Goal: Transaction & Acquisition: Book appointment/travel/reservation

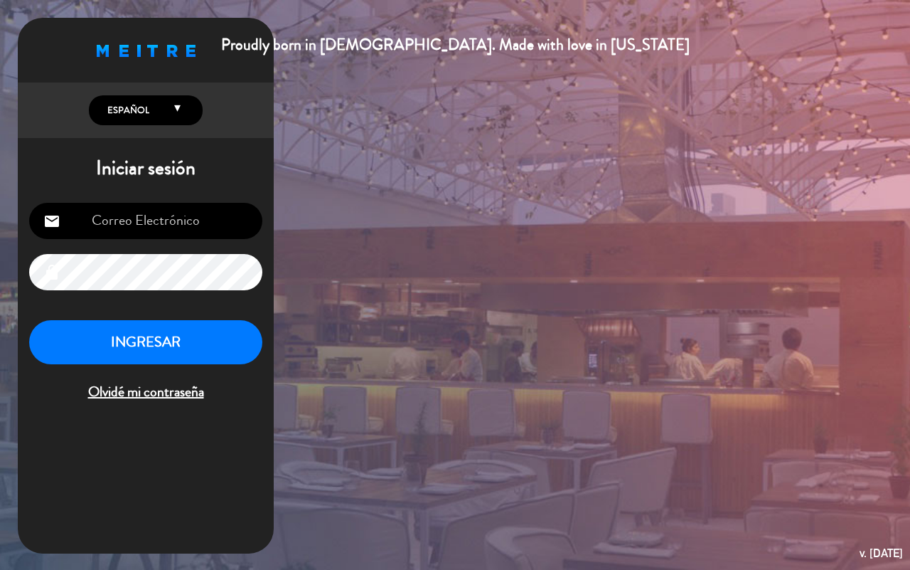
type input "[EMAIL_ADDRESS][DOMAIN_NAME]"
click at [139, 325] on button "INGRESAR" at bounding box center [145, 342] width 233 height 45
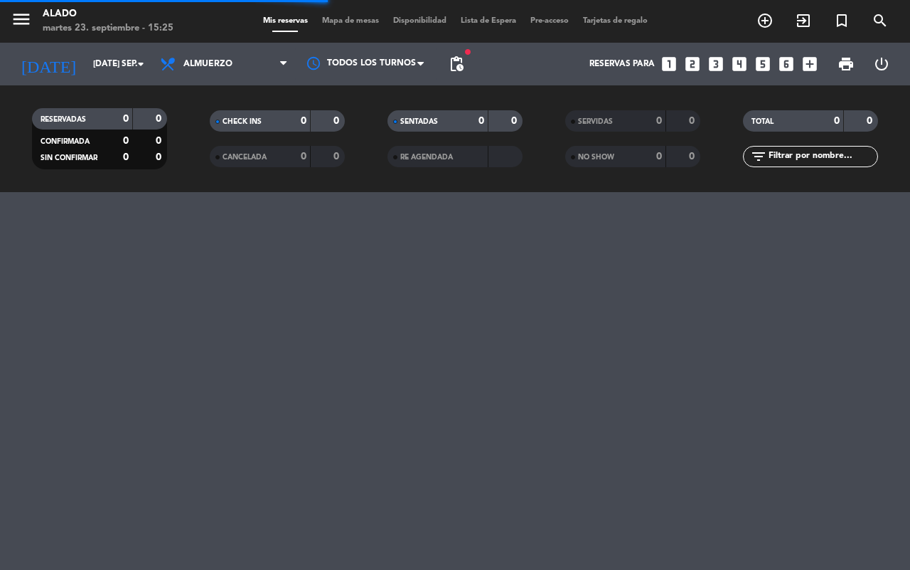
click at [694, 58] on icon "looks_two" at bounding box center [692, 64] width 18 height 18
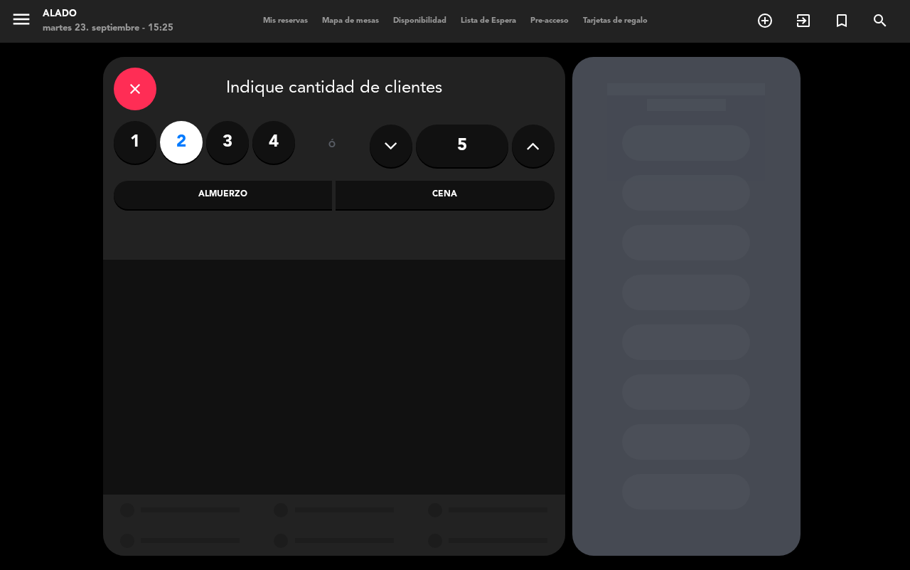
click at [434, 193] on div "Cena" at bounding box center [445, 195] width 219 height 28
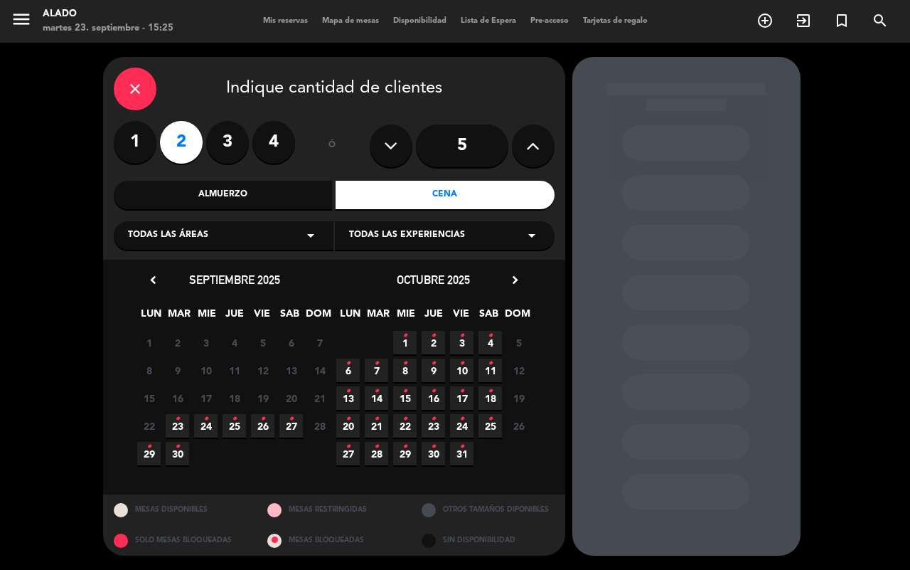
click at [178, 424] on icon "•" at bounding box center [177, 418] width 5 height 23
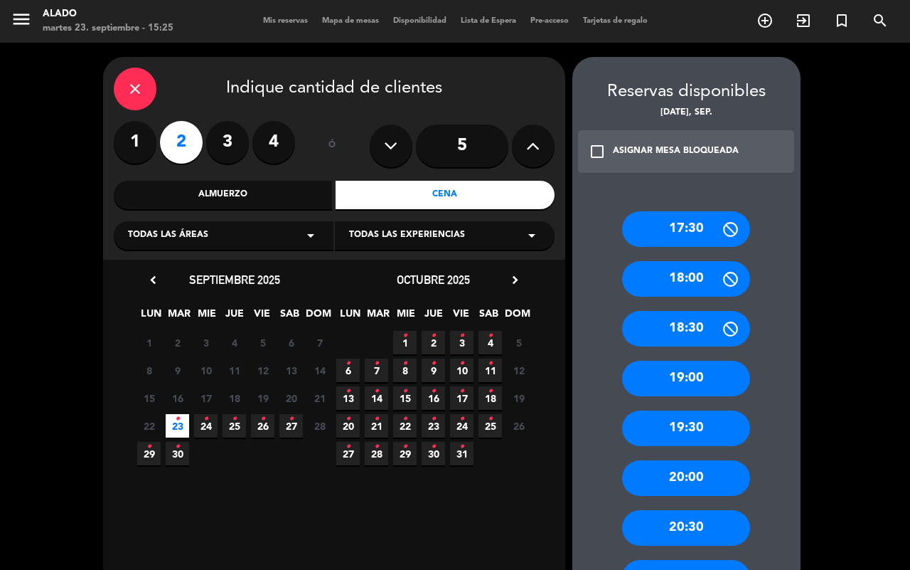
click at [712, 477] on div "20:00" at bounding box center [686, 478] width 128 height 36
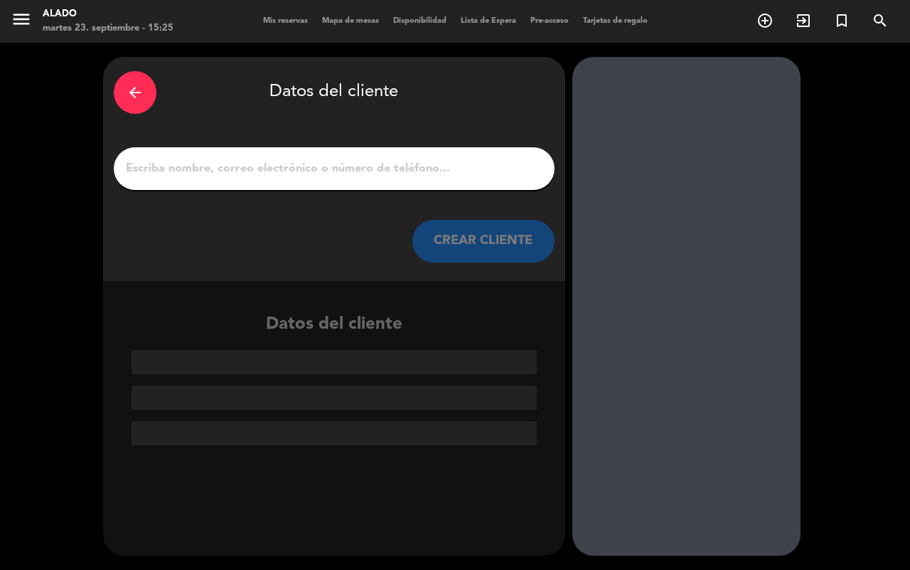
click at [285, 174] on input "1" at bounding box center [333, 169] width 419 height 20
click at [283, 169] on input "1" at bounding box center [333, 169] width 419 height 20
type input "p"
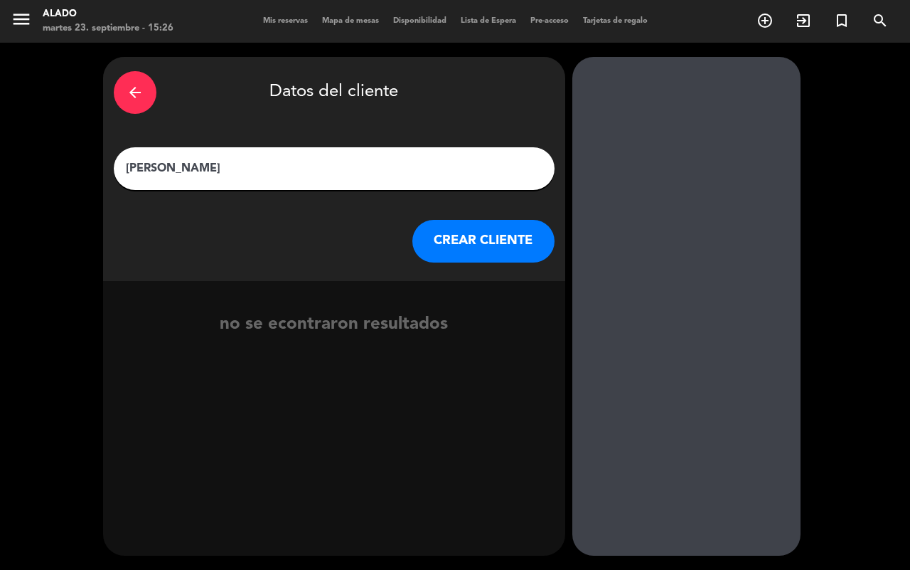
type input "[PERSON_NAME]"
click at [439, 236] on button "CREAR CLIENTE" at bounding box center [483, 241] width 142 height 43
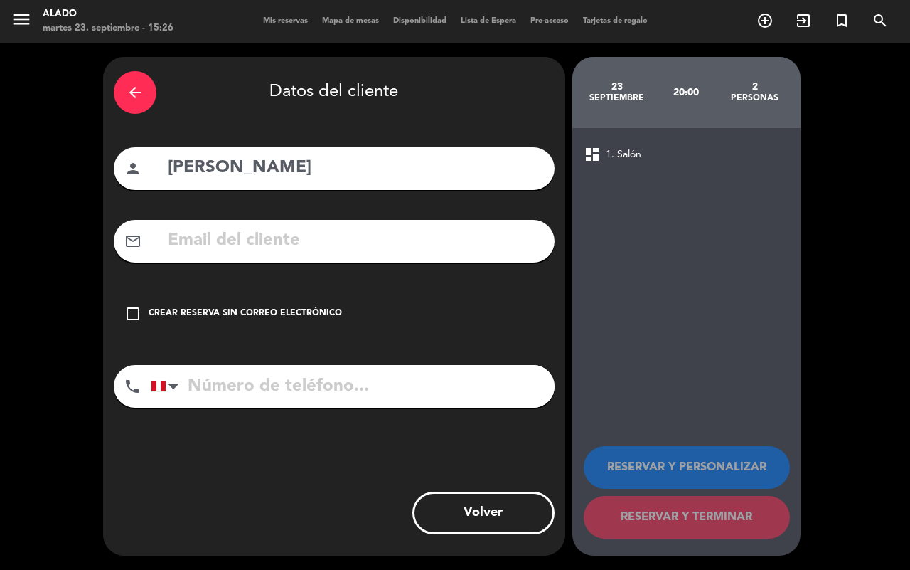
click at [243, 311] on div "Crear reserva sin correo electrónico" at bounding box center [245, 313] width 193 height 14
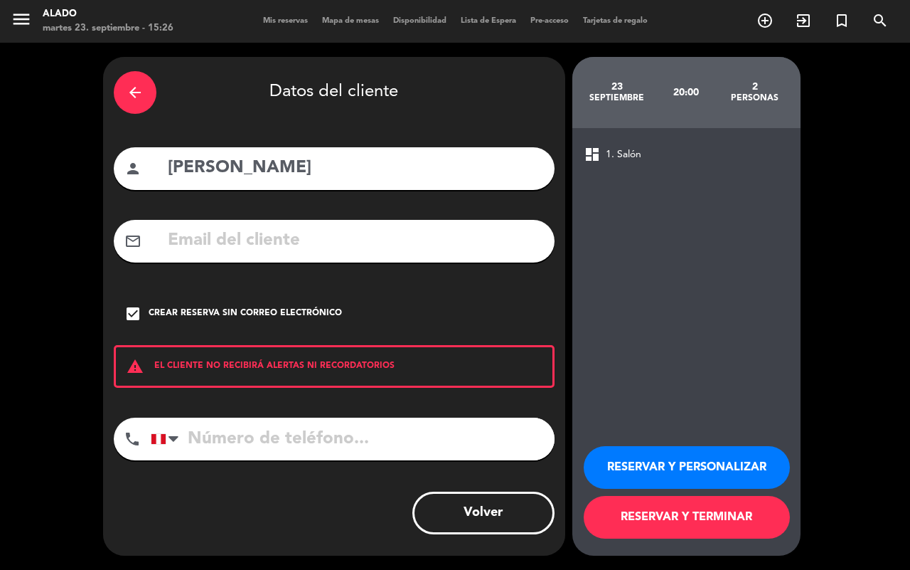
click at [324, 442] on input "tel" at bounding box center [353, 438] width 404 height 43
click at [410, 446] on input "tel" at bounding box center [353, 438] width 404 height 43
type input "989247012"
click at [726, 524] on button "RESERVAR Y TERMINAR" at bounding box center [687, 517] width 206 height 43
